Goal: Transaction & Acquisition: Download file/media

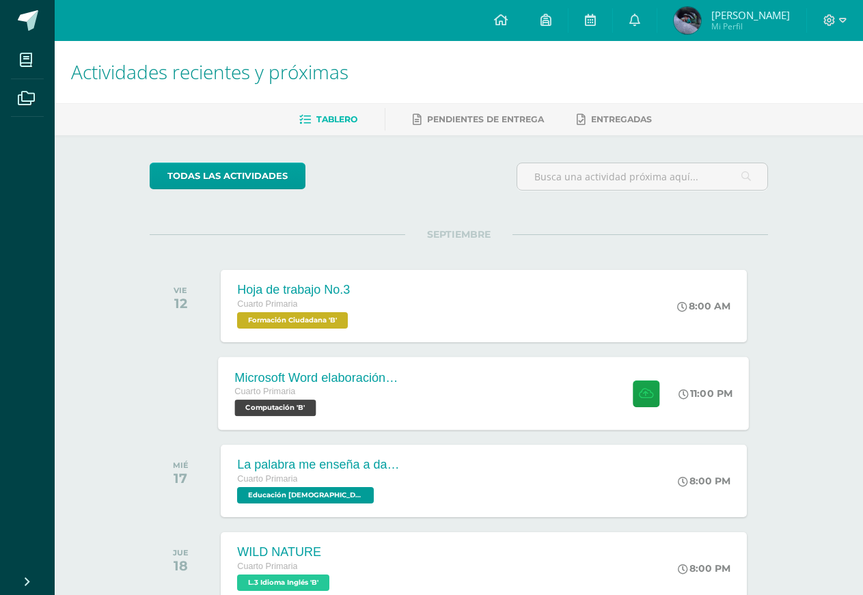
click at [387, 387] on div "Cuarto Primaria" at bounding box center [317, 392] width 165 height 15
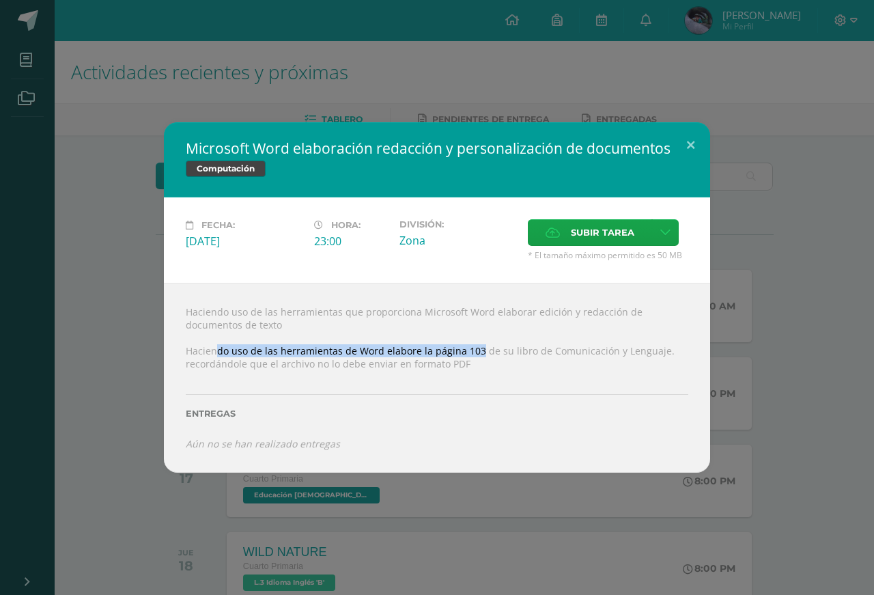
drag, startPoint x: 219, startPoint y: 358, endPoint x: 477, endPoint y: 353, distance: 258.9
click at [477, 353] on div "Haciendo uso de las herramientas que proporciona Microsoft Word elaborar edició…" at bounding box center [437, 378] width 546 height 190
drag, startPoint x: 557, startPoint y: 350, endPoint x: 393, endPoint y: 352, distance: 163.9
click at [456, 352] on div "Haciendo uso de las herramientas que proporciona Microsoft Word elaborar edició…" at bounding box center [437, 378] width 546 height 190
click at [89, 225] on div "Microsoft Word elaboración redacción y personalización de documentos Computació…" at bounding box center [436, 297] width 863 height 350
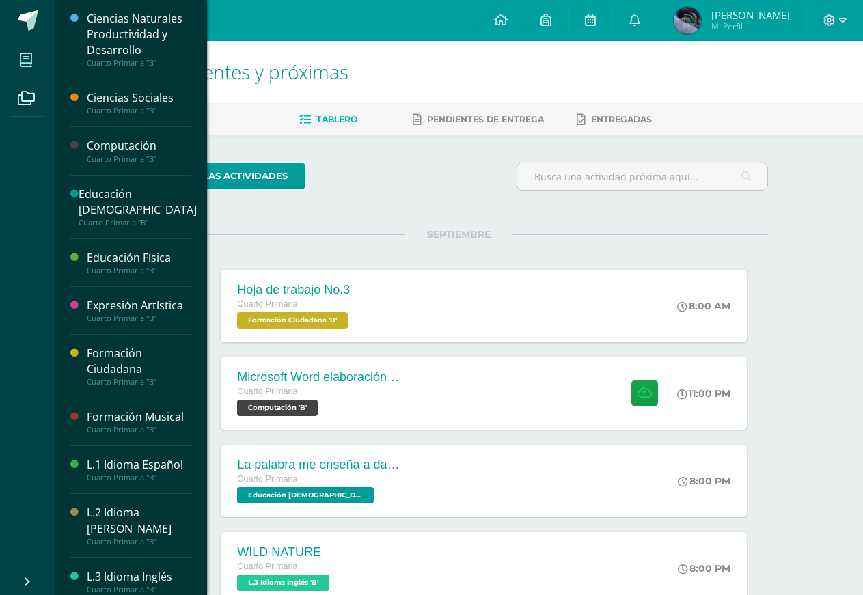
click at [31, 60] on icon at bounding box center [26, 60] width 12 height 14
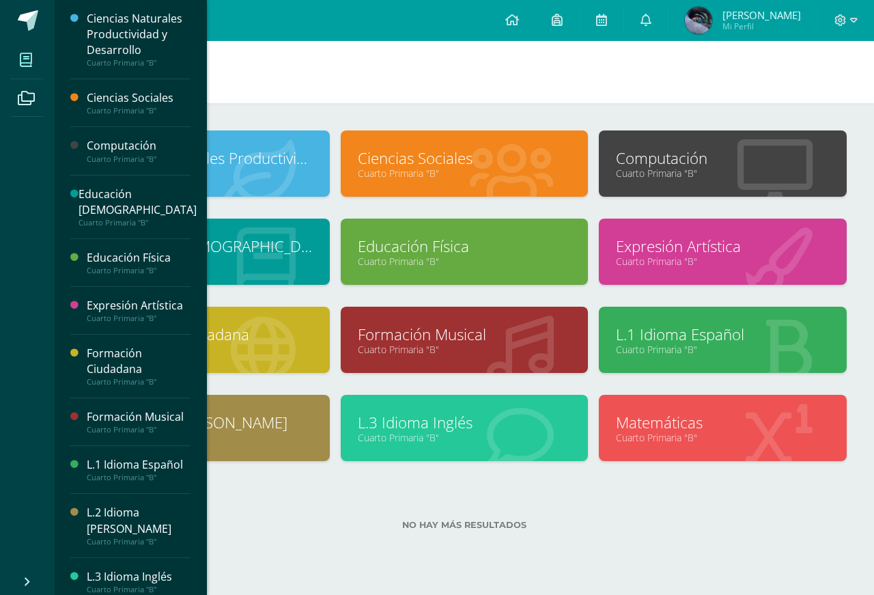
click at [115, 473] on div "L.1 Idioma Español" at bounding box center [139, 465] width 104 height 16
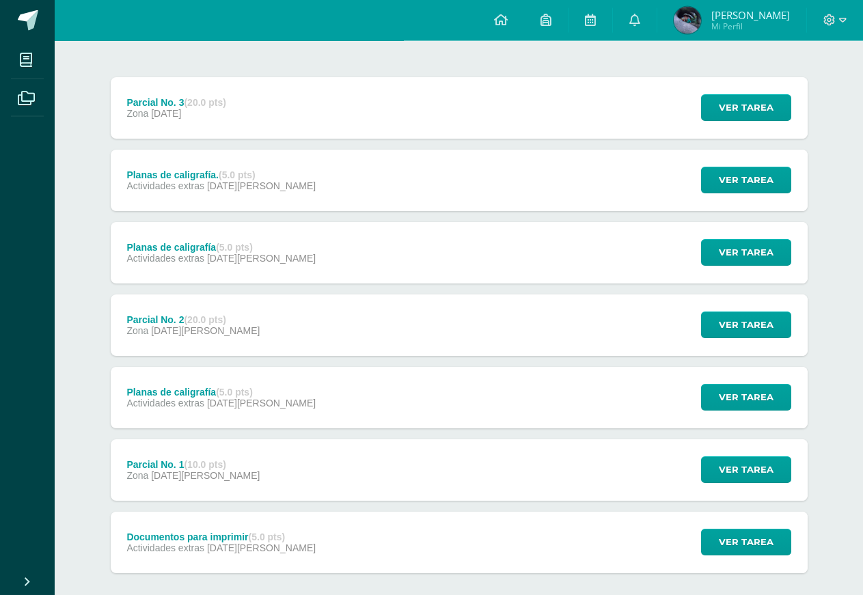
scroll to position [167, 0]
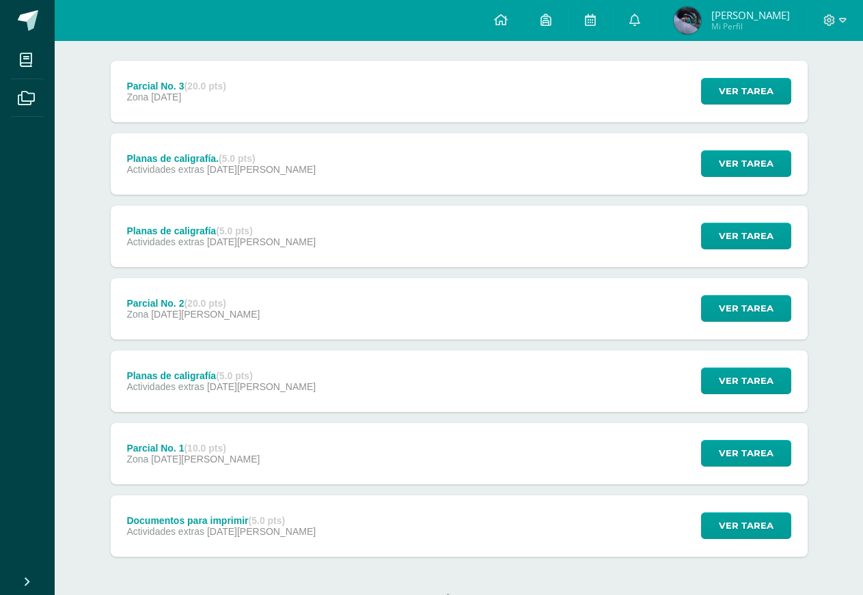
click at [319, 505] on div "Documentos para imprimir (5.0 pts) Actividades extras 04 de Agosto Ver tarea Do…" at bounding box center [459, 525] width 697 height 61
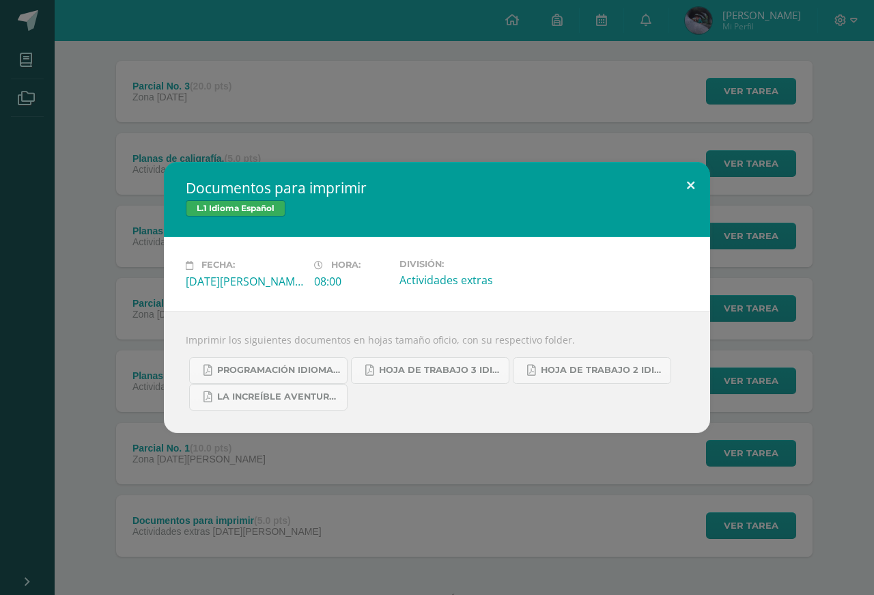
click at [688, 184] on button at bounding box center [690, 185] width 39 height 46
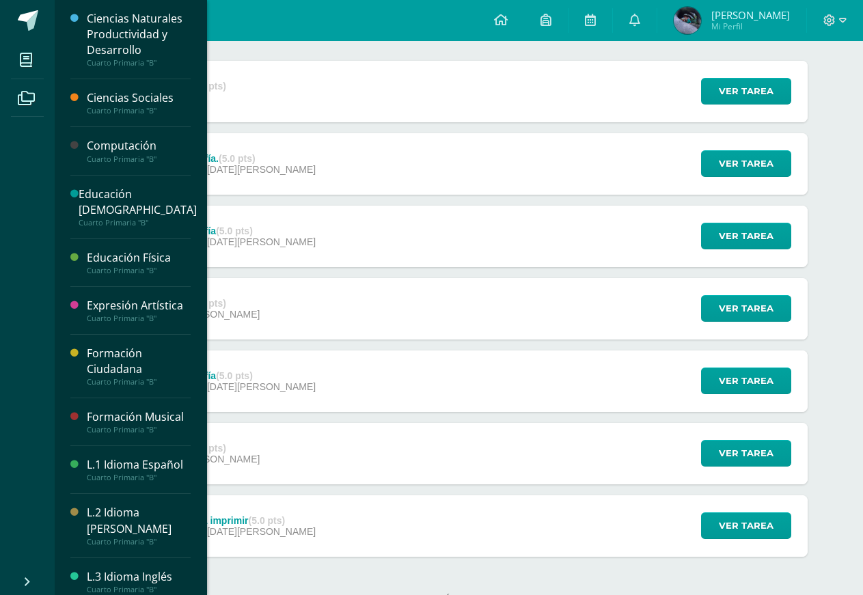
click at [124, 154] on div "Computación" at bounding box center [139, 146] width 104 height 16
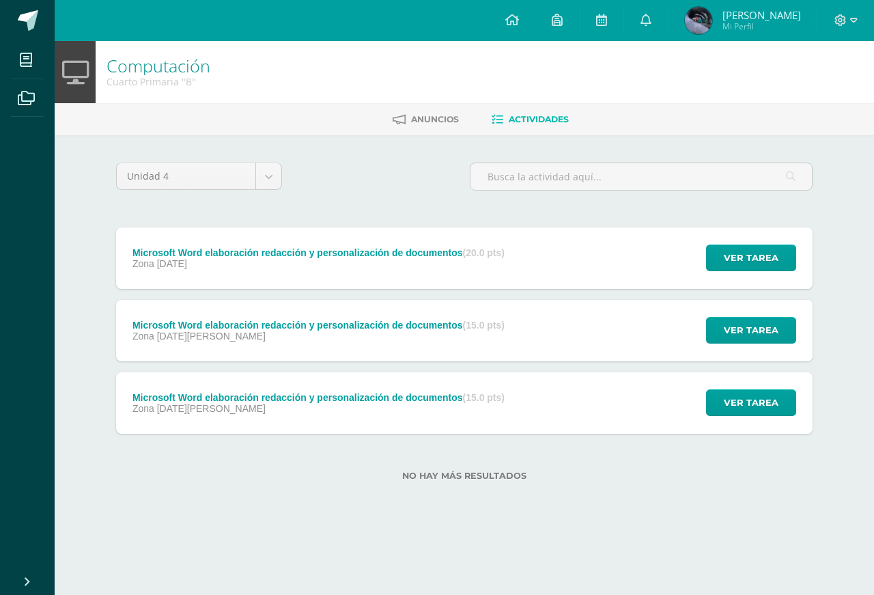
click at [402, 403] on div "Zona 14 de Agosto" at bounding box center [319, 408] width 372 height 11
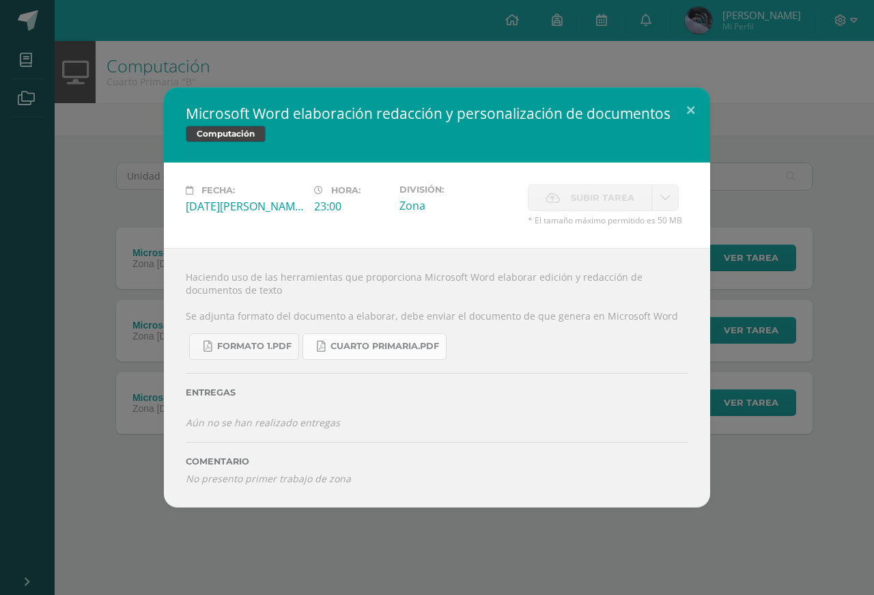
click at [376, 352] on span "Cuarto Primaria.pdf" at bounding box center [385, 346] width 109 height 11
